Goal: Task Accomplishment & Management: Use online tool/utility

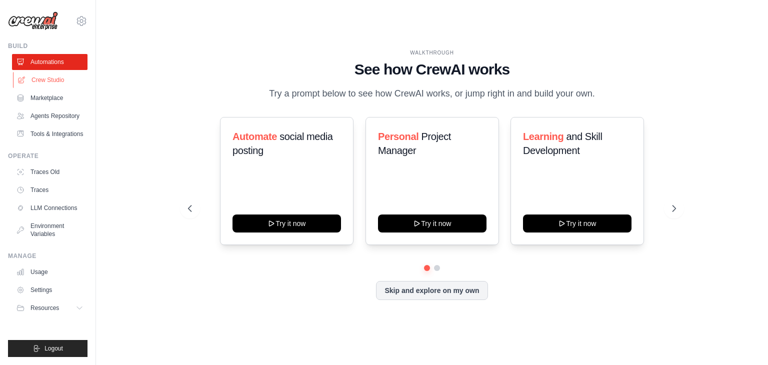
click at [46, 84] on link "Crew Studio" at bounding box center [50, 80] width 75 height 16
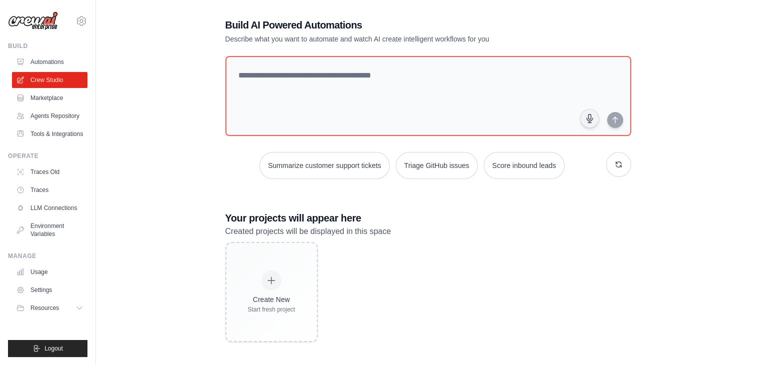
scroll to position [20, 0]
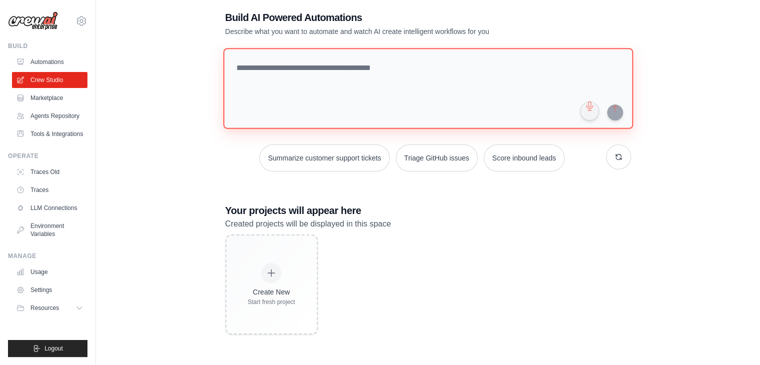
click at [281, 64] on textarea at bounding box center [428, 88] width 410 height 81
click at [282, 64] on textarea at bounding box center [428, 88] width 410 height 81
click at [287, 65] on textarea at bounding box center [428, 88] width 410 height 81
click at [302, 65] on textarea at bounding box center [428, 88] width 410 height 81
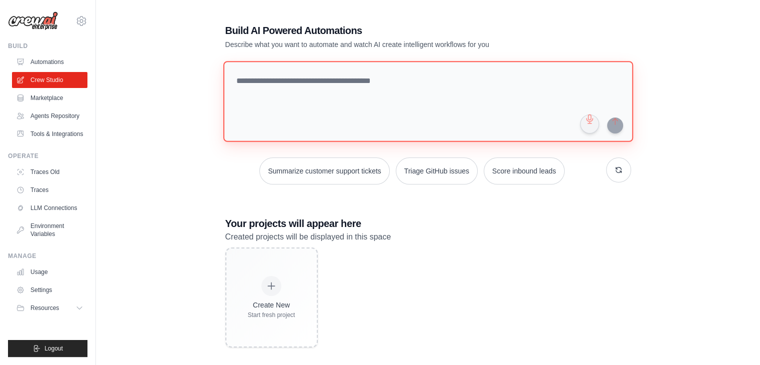
scroll to position [0, 0]
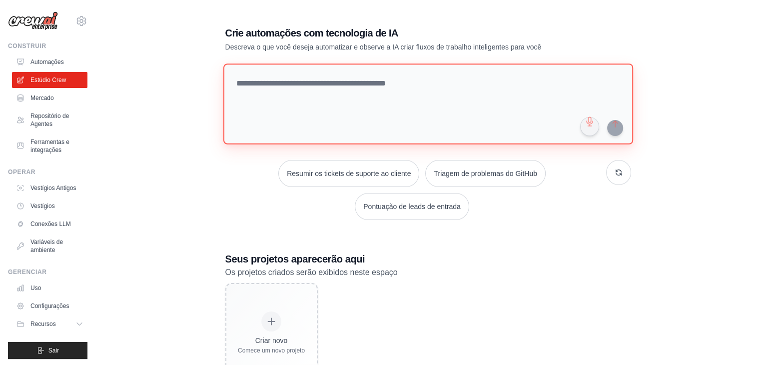
click at [519, 107] on textarea at bounding box center [428, 103] width 410 height 81
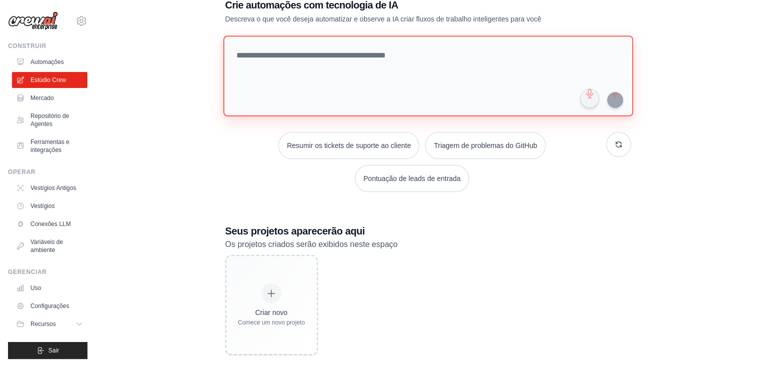
scroll to position [43, 0]
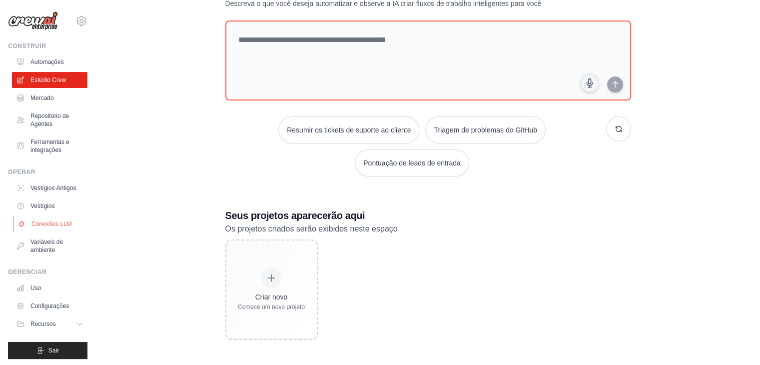
click at [51, 227] on font "Conexões LLM" at bounding box center [51, 223] width 40 height 7
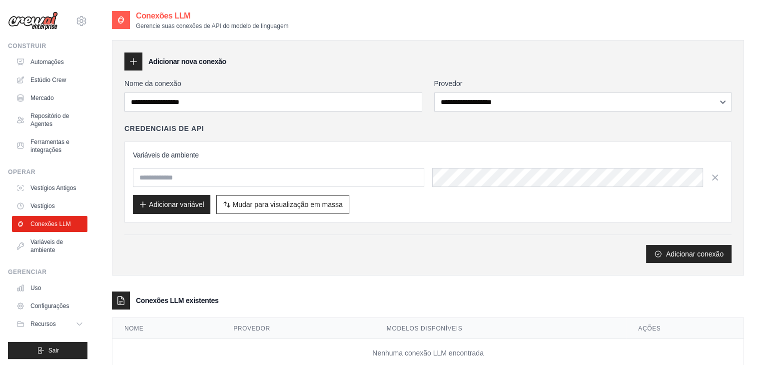
click at [278, 190] on div "Variáveis ​​de ambiente Adicionar variável Mudar para visualização em massa Mud…" at bounding box center [428, 182] width 590 height 64
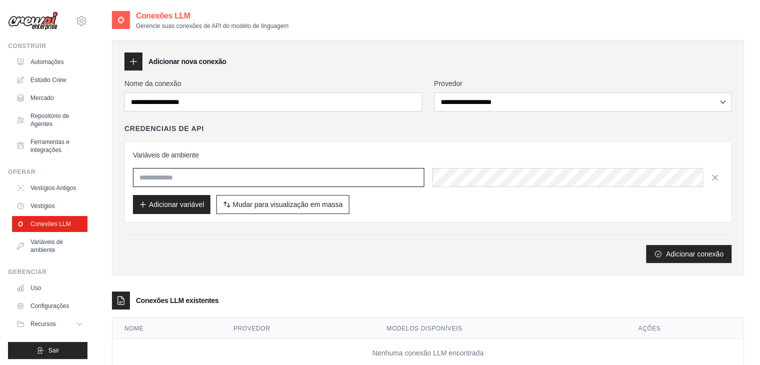
click at [274, 178] on input "text" at bounding box center [278, 177] width 291 height 19
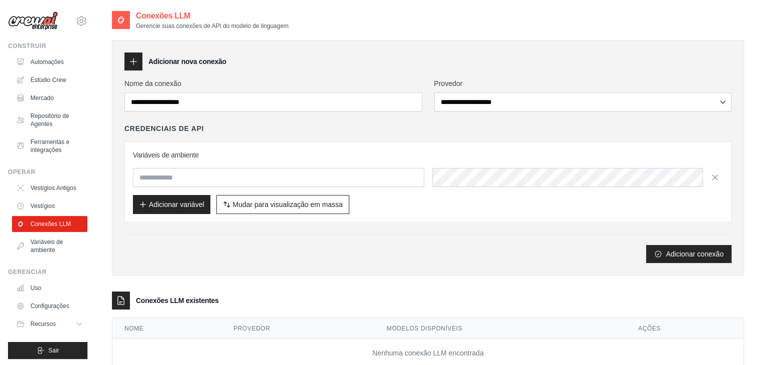
click at [298, 163] on div "Variáveis ​​de ambiente Adicionar variável Mudar para visualização em massa Mud…" at bounding box center [428, 182] width 590 height 64
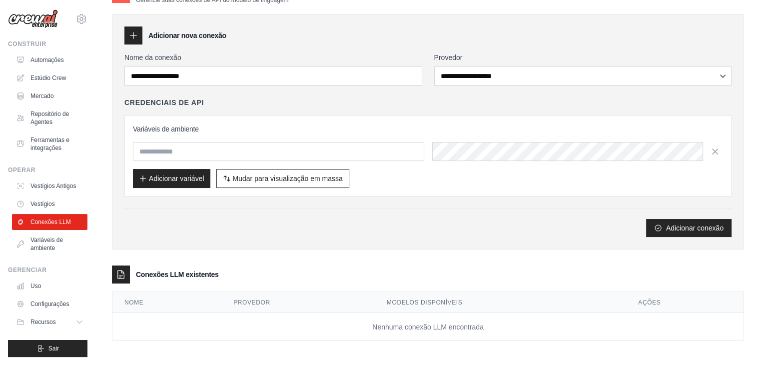
scroll to position [10, 0]
